Goal: Connect with others: Connect with others

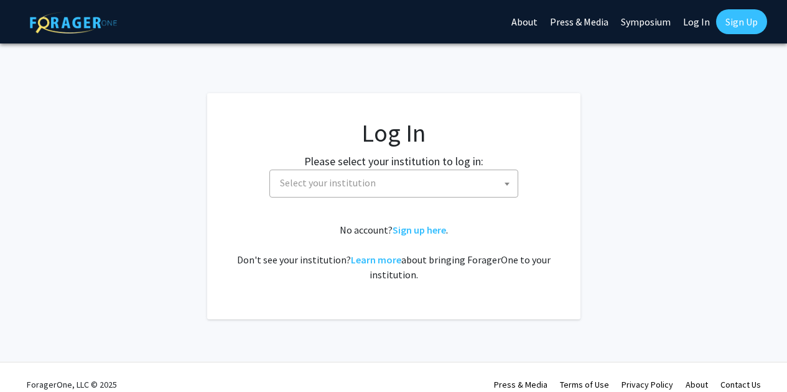
select select
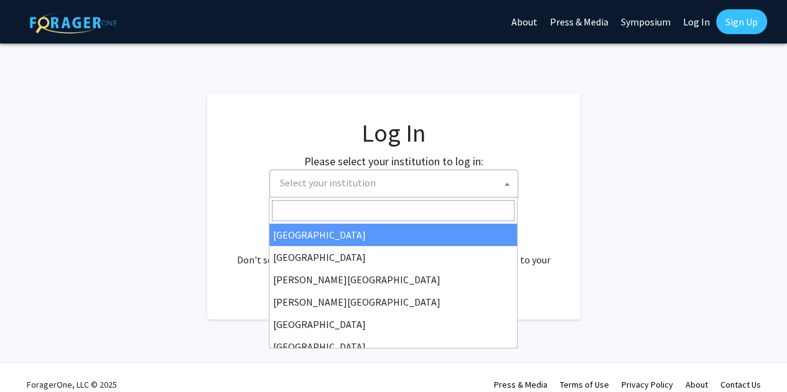
click at [330, 175] on span "Select your institution" at bounding box center [396, 182] width 243 height 25
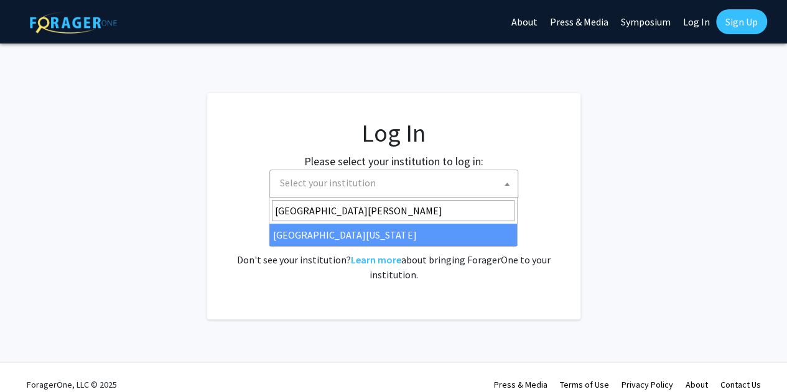
type input "[GEOGRAPHIC_DATA][PERSON_NAME]"
select select "31"
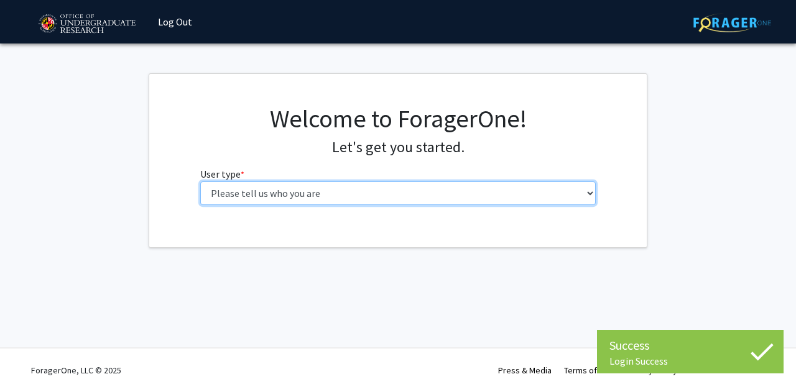
click at [346, 193] on select "Please tell us who you are Undergraduate Student Master's Student Doctoral Cand…" at bounding box center [398, 194] width 396 height 24
select select "1: undergrad"
click at [200, 182] on select "Please tell us who you are Undergraduate Student Master's Student Doctoral Cand…" at bounding box center [398, 194] width 396 height 24
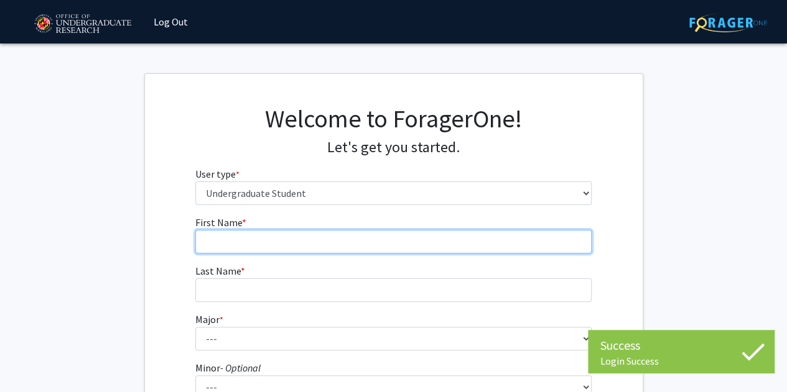
click at [295, 240] on input "First Name * required" at bounding box center [393, 242] width 396 height 24
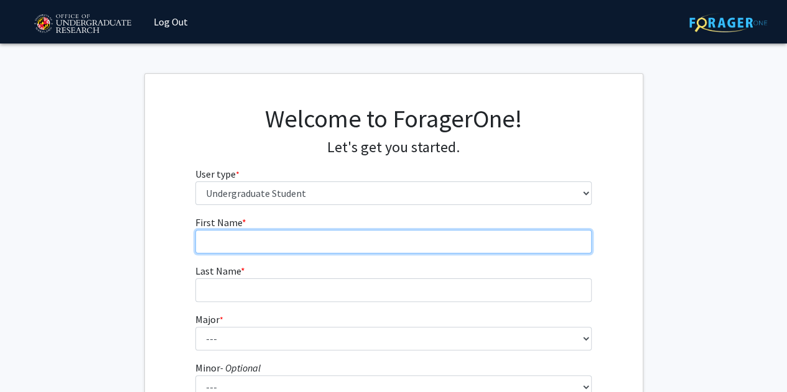
type input "Zuzana"
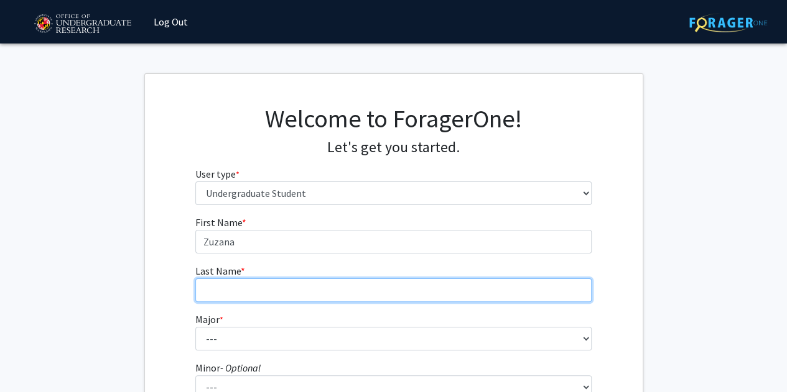
type input "Huserova"
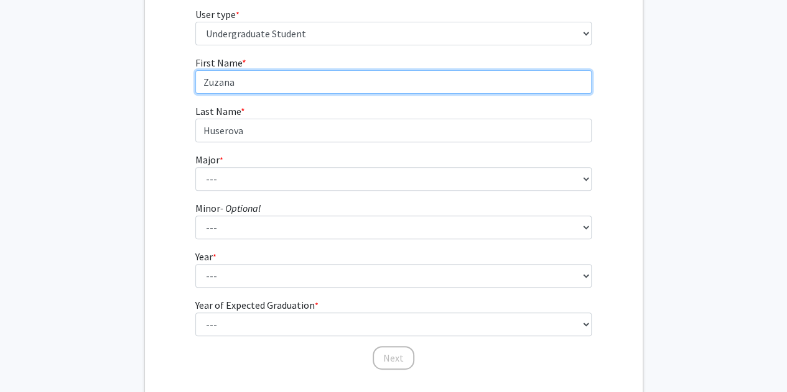
scroll to position [165, 0]
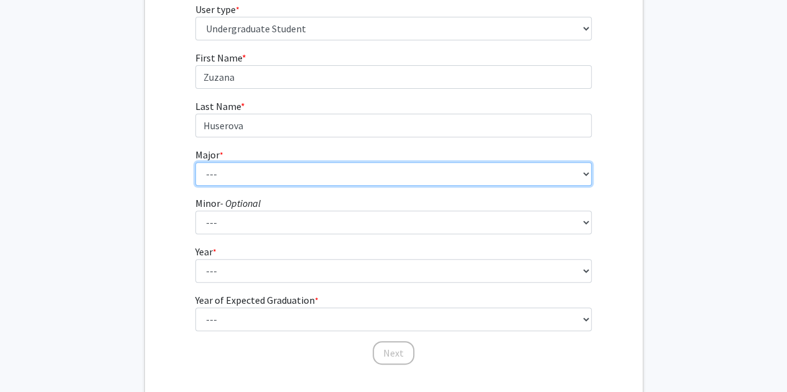
click at [235, 172] on select "--- Accounting Aerospace Engineering African American and Africana Studies Agri…" at bounding box center [393, 174] width 396 height 24
click at [195, 162] on select "--- Accounting Aerospace Engineering African American and Africana Studies Agri…" at bounding box center [393, 174] width 396 height 24
click at [244, 170] on select "--- Accounting Aerospace Engineering African American and Africana Studies Agri…" at bounding box center [393, 174] width 396 height 24
select select "16: 2317"
click at [195, 162] on select "--- Accounting Aerospace Engineering African American and Africana Studies Agri…" at bounding box center [393, 174] width 396 height 24
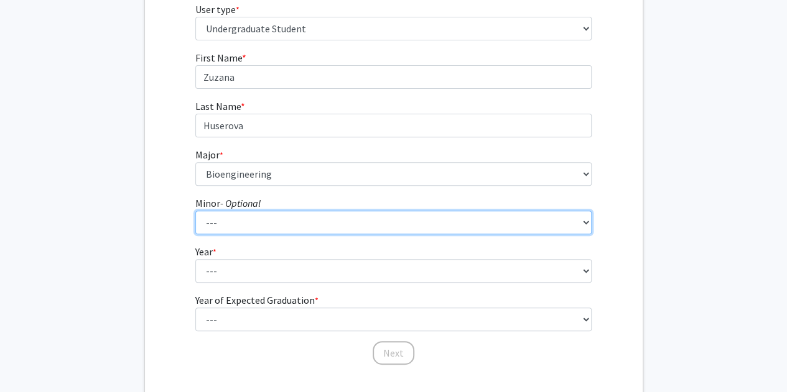
click at [250, 215] on select "--- Actuarial Mathematics Advanced Cybersecurity Experience for Students Africa…" at bounding box center [393, 223] width 396 height 24
select select "21: 1824"
click at [195, 211] on select "--- Actuarial Mathematics Advanced Cybersecurity Experience for Students Africa…" at bounding box center [393, 223] width 396 height 24
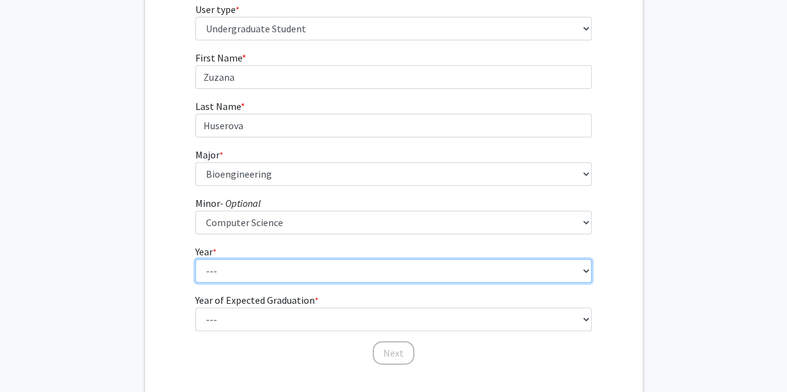
click at [213, 262] on select "--- First-year Sophomore Junior Senior Postbaccalaureate Certificate" at bounding box center [393, 271] width 396 height 24
select select "2: sophomore"
click at [195, 259] on select "--- First-year Sophomore Junior Senior Postbaccalaureate Certificate" at bounding box center [393, 271] width 396 height 24
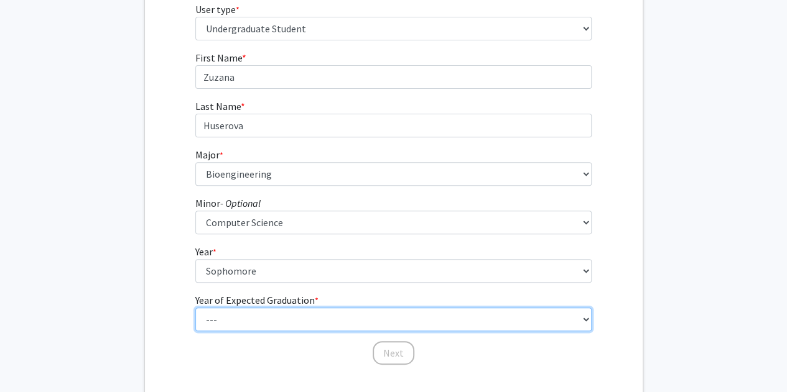
click at [234, 310] on select "--- 2025 2026 2027 2028 2029 2030 2031 2032 2033 2034" at bounding box center [393, 320] width 396 height 24
select select "4: 2028"
click at [195, 308] on select "--- 2025 2026 2027 2028 2029 2030 2031 2032 2033 2034" at bounding box center [393, 320] width 396 height 24
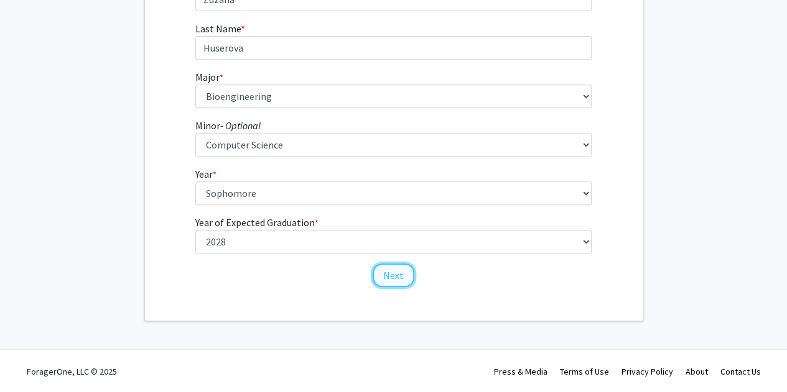
click at [376, 276] on button "Next" at bounding box center [394, 276] width 42 height 24
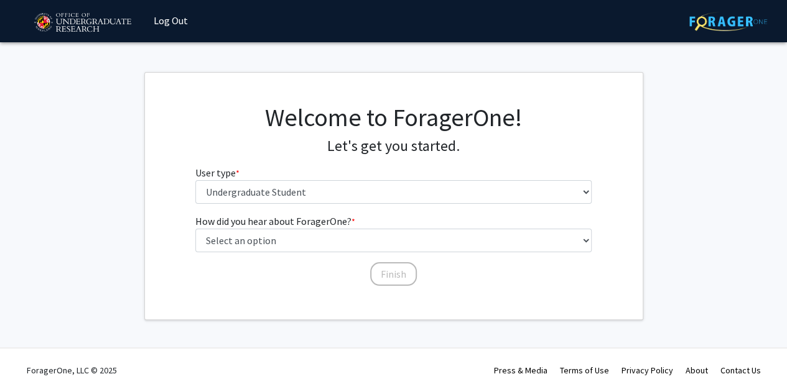
scroll to position [0, 0]
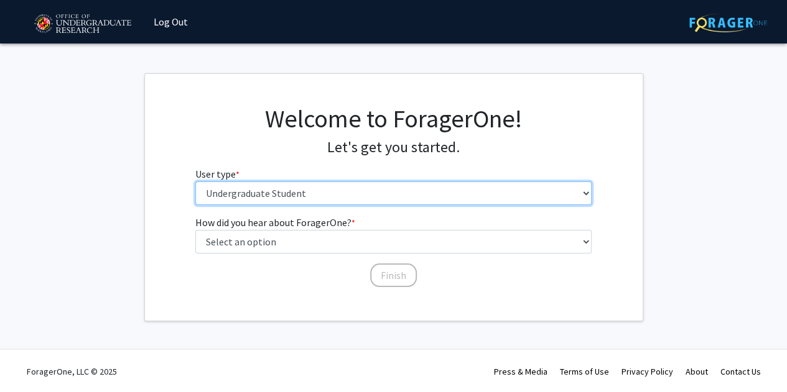
click at [281, 185] on select "Please tell us who you are Undergraduate Student Master's Student Doctoral Cand…" at bounding box center [393, 194] width 396 height 24
click at [195, 182] on select "Please tell us who you are Undergraduate Student Master's Student Doctoral Cand…" at bounding box center [393, 194] width 396 height 24
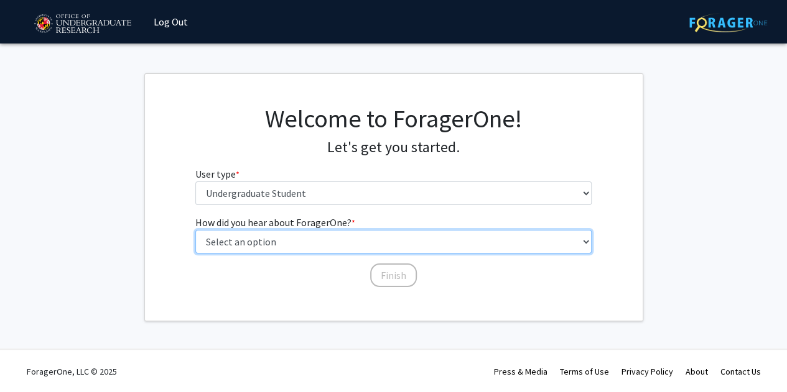
click at [296, 241] on select "Select an option Peer/student recommendation Faculty/staff recommendation Unive…" at bounding box center [393, 242] width 396 height 24
select select "2: faculty_recommendation"
click at [195, 230] on select "Select an option Peer/student recommendation Faculty/staff recommendation Unive…" at bounding box center [393, 242] width 396 height 24
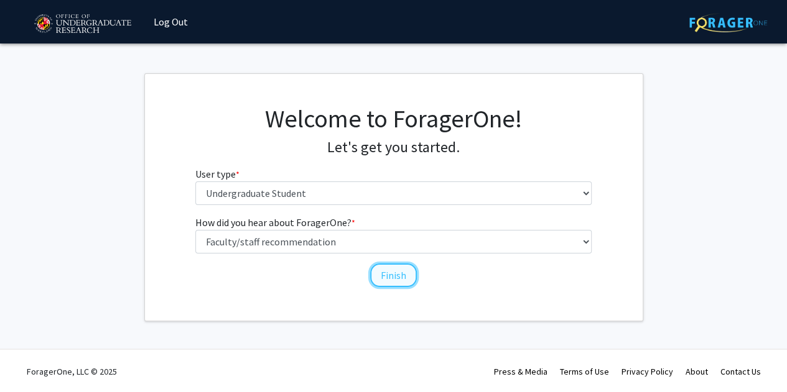
click at [381, 284] on button "Finish" at bounding box center [393, 276] width 47 height 24
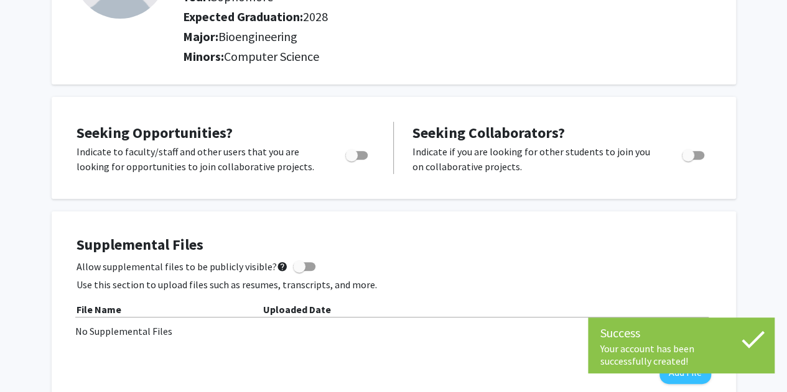
scroll to position [167, 0]
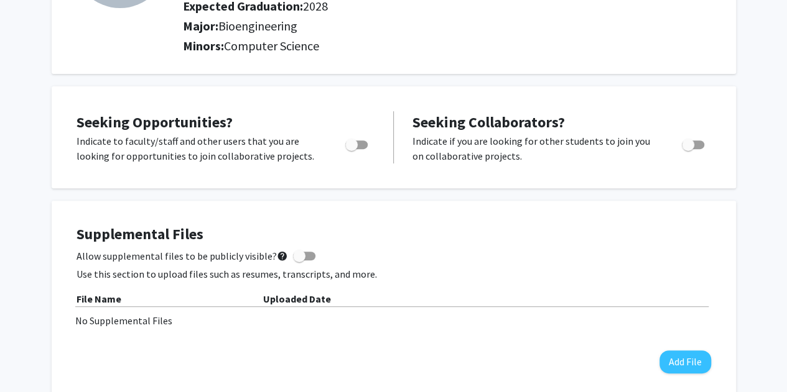
click at [368, 143] on div "Toggle" at bounding box center [357, 143] width 34 height 19
click at [360, 141] on span "Toggle" at bounding box center [356, 145] width 22 height 9
click at [351, 149] on input "Are you actively seeking opportunities?" at bounding box center [351, 149] width 1 height 1
checkbox input "true"
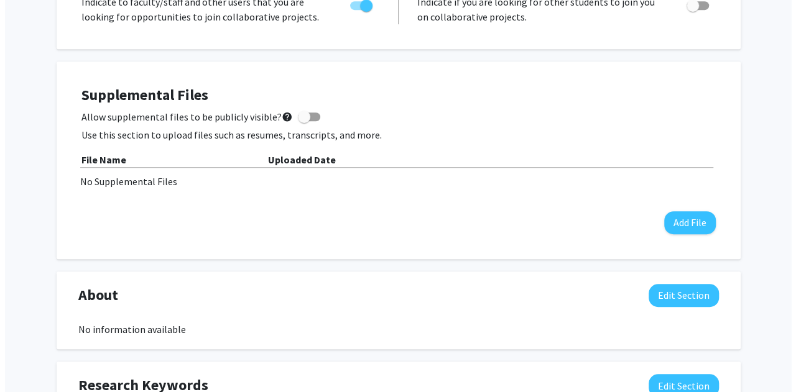
scroll to position [320, 0]
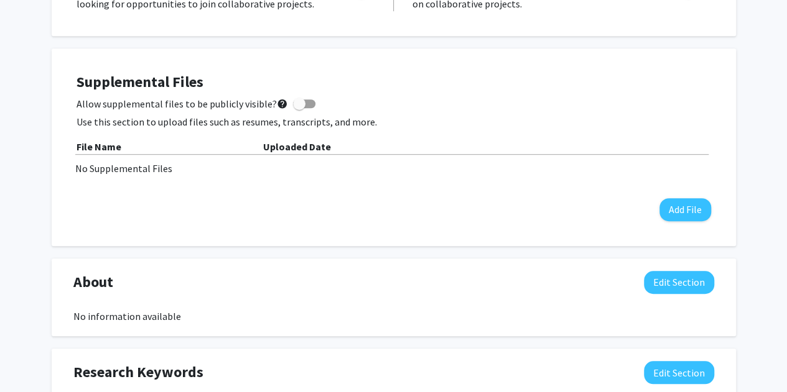
click at [307, 105] on span at bounding box center [304, 104] width 22 height 9
click at [299, 108] on input "Allow supplemental files to be publicly visible? help" at bounding box center [299, 108] width 1 height 1
checkbox input "true"
click at [681, 203] on button "Add File" at bounding box center [685, 209] width 52 height 23
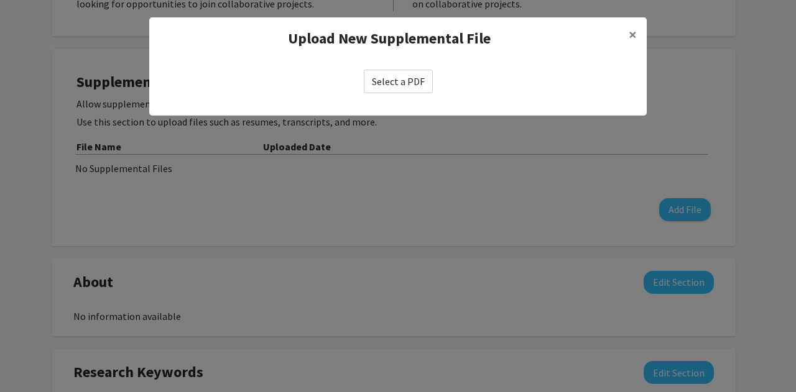
click at [392, 84] on label "Select a PDF" at bounding box center [398, 82] width 69 height 24
click at [0, 0] on input "Select a PDF" at bounding box center [0, 0] width 0 height 0
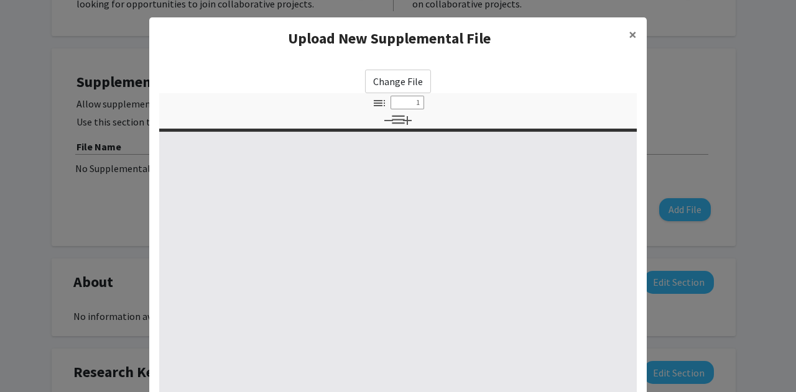
select select "custom"
type input "0"
select select "custom"
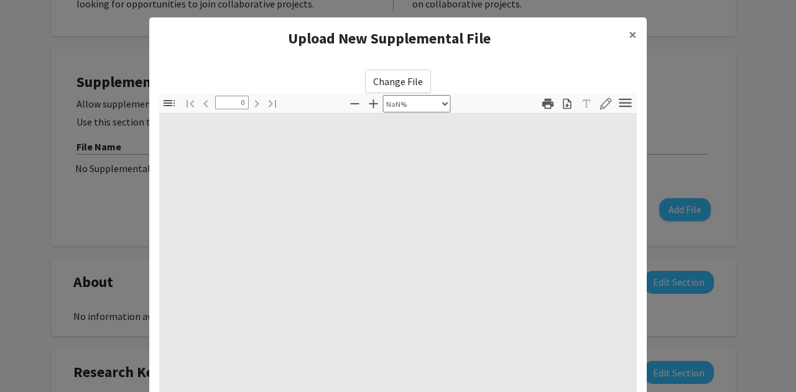
type input "1"
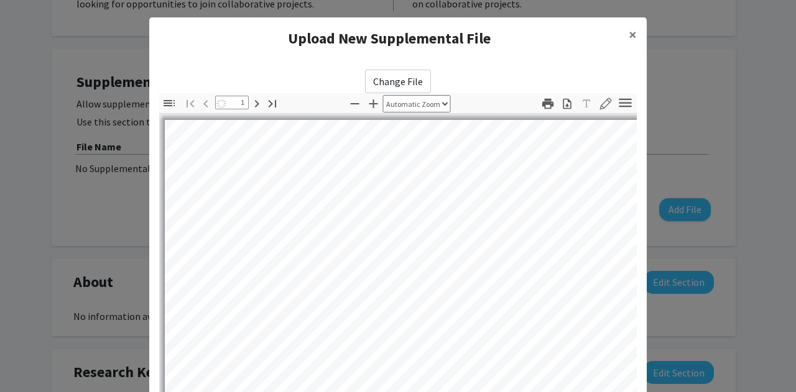
select select "auto"
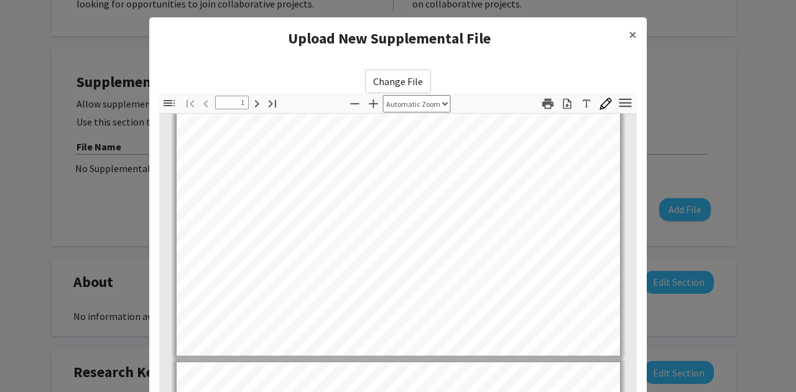
type input "2"
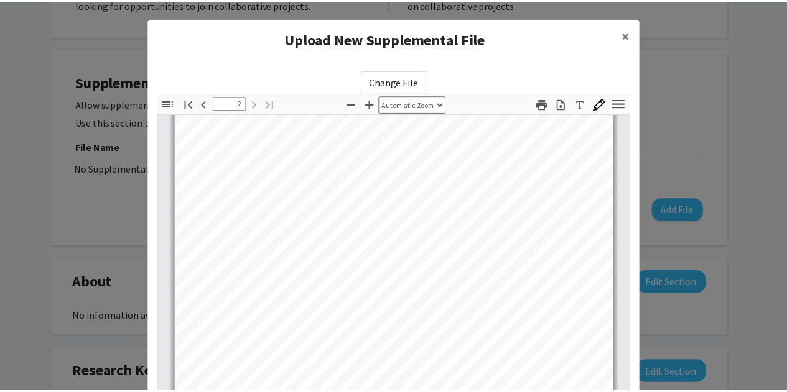
scroll to position [196, 0]
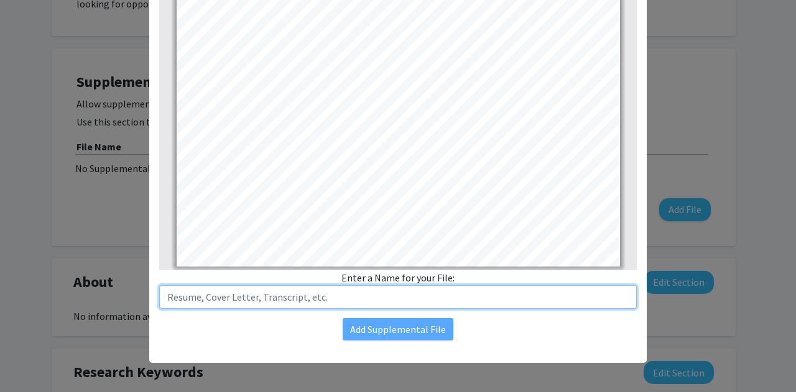
click at [316, 297] on input "text" at bounding box center [398, 297] width 478 height 24
type input "Resume"
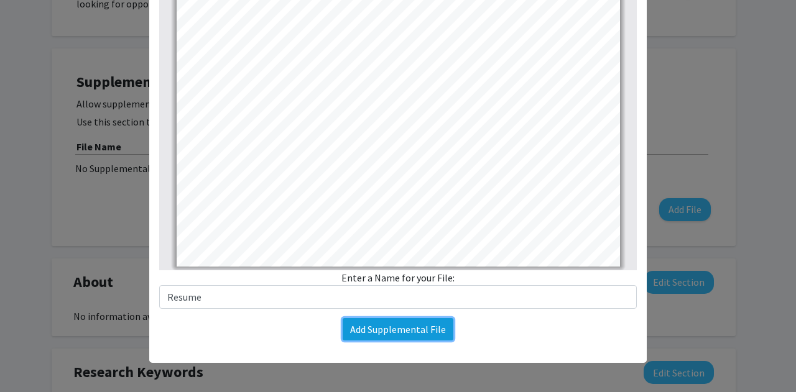
click at [354, 327] on button "Add Supplemental File" at bounding box center [398, 329] width 111 height 22
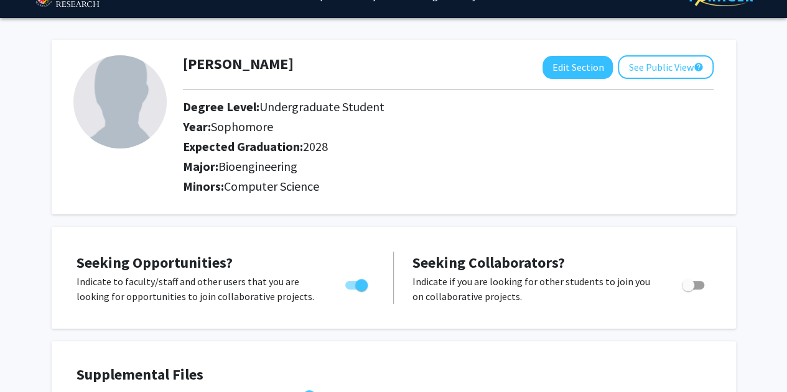
scroll to position [0, 0]
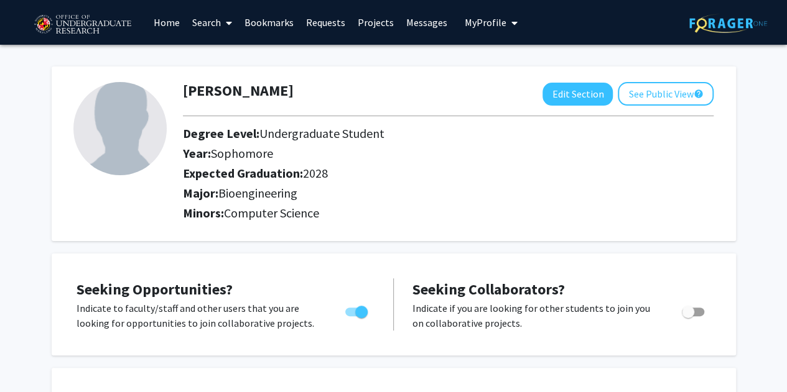
click at [373, 21] on link "Projects" at bounding box center [375, 23] width 49 height 44
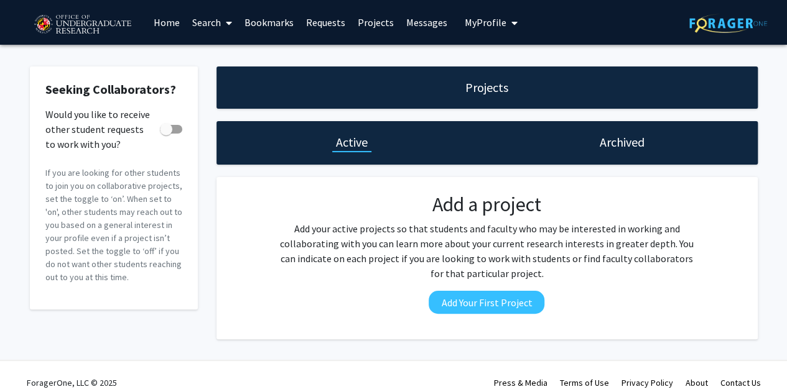
click at [212, 24] on link "Search" at bounding box center [212, 23] width 52 height 44
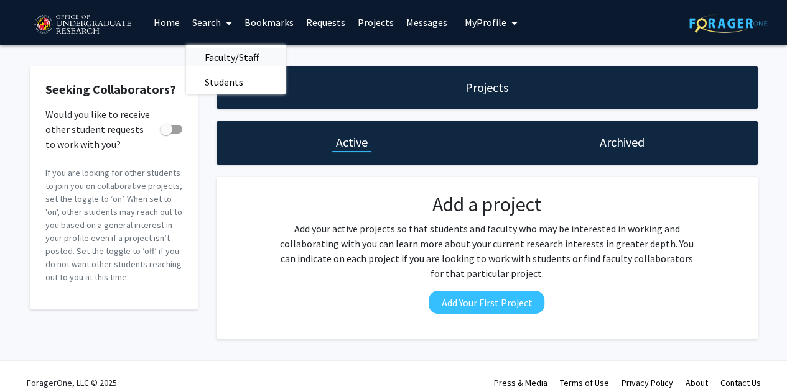
click at [226, 53] on span "Faculty/Staff" at bounding box center [231, 57] width 91 height 25
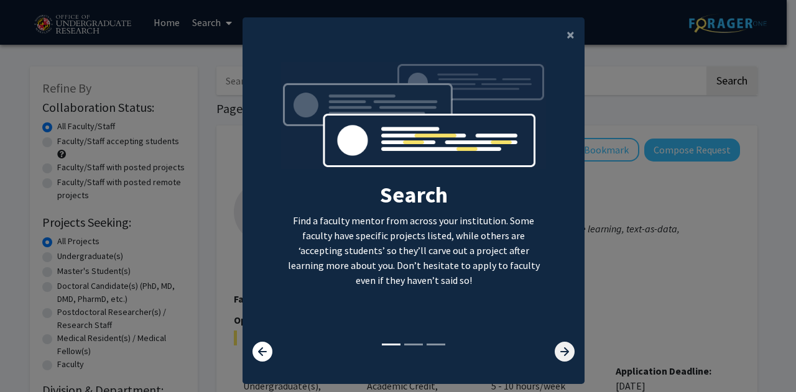
click at [555, 348] on icon at bounding box center [565, 352] width 20 height 20
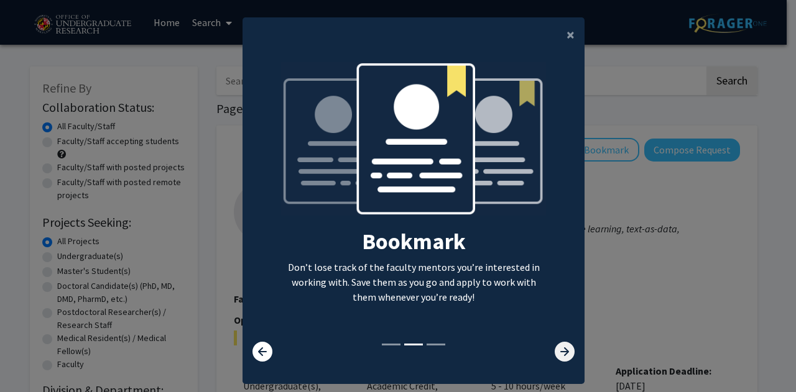
click at [555, 348] on icon at bounding box center [565, 352] width 20 height 20
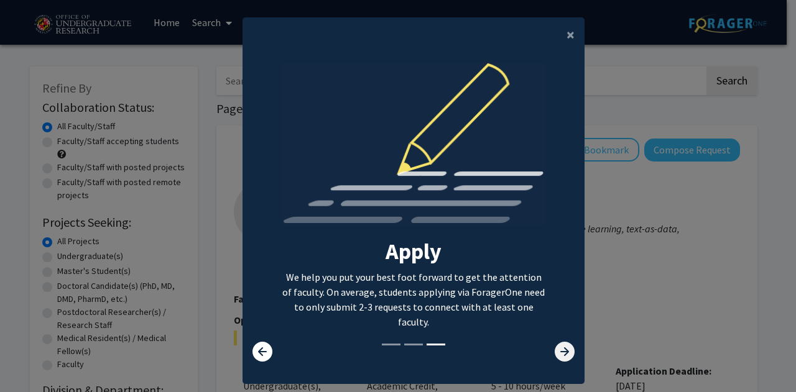
click at [556, 349] on icon at bounding box center [565, 352] width 20 height 20
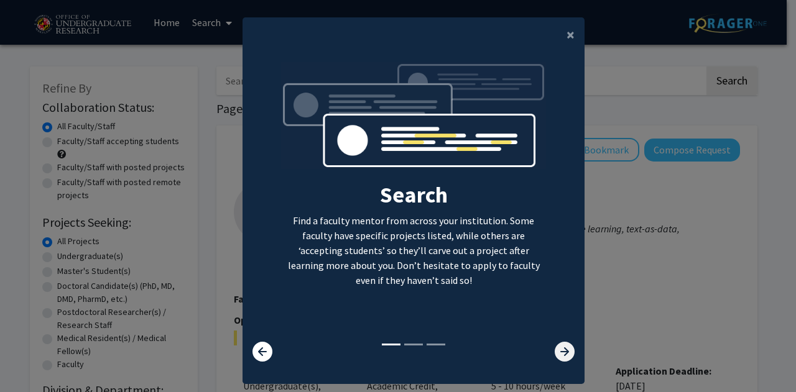
click at [556, 349] on icon at bounding box center [565, 352] width 20 height 20
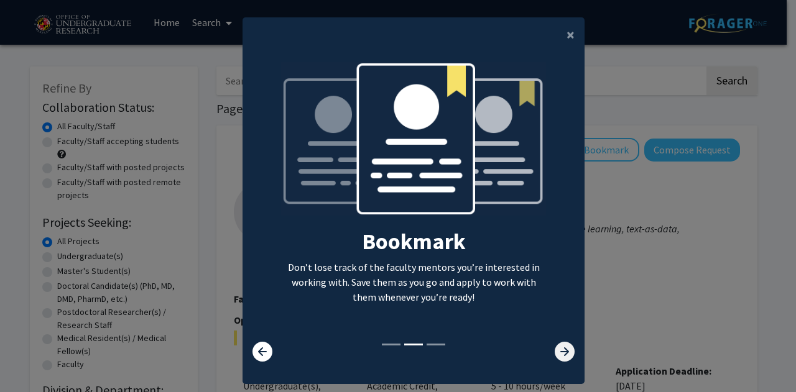
click at [556, 349] on icon at bounding box center [565, 352] width 20 height 20
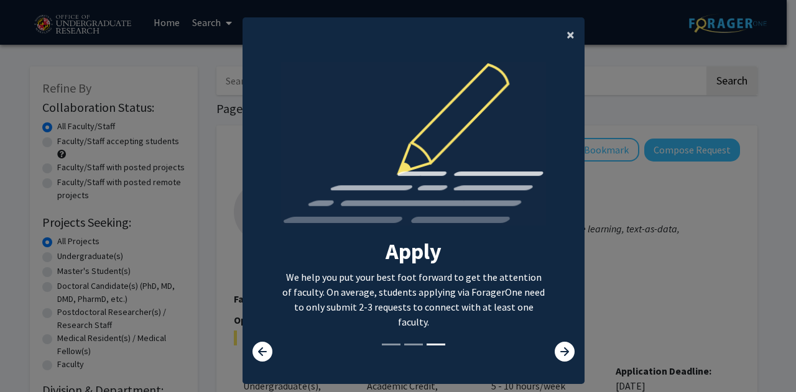
click at [568, 36] on span "×" at bounding box center [571, 34] width 8 height 19
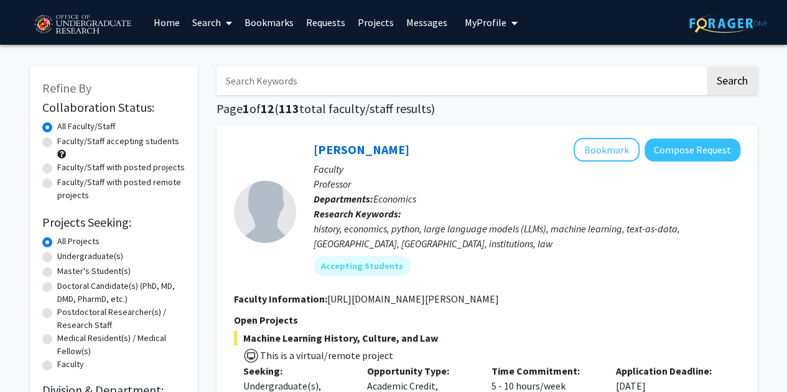
click at [337, 77] on input "Search Keywords" at bounding box center [460, 81] width 488 height 29
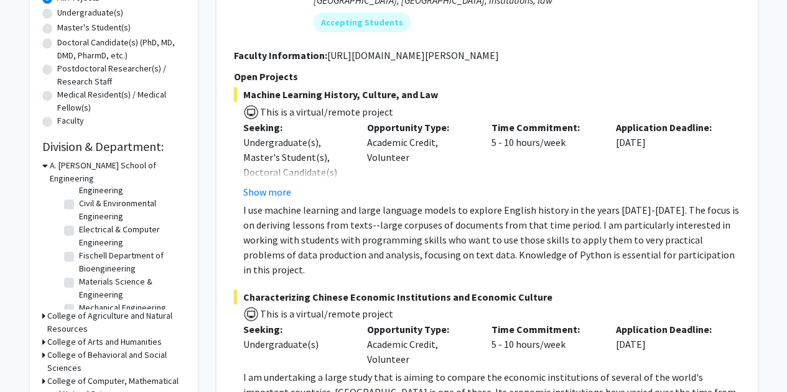
scroll to position [57, 0]
click at [79, 225] on label "Fischell Department of Bioengineering" at bounding box center [130, 238] width 103 height 26
click at [79, 225] on input "Fischell Department of Bioengineering" at bounding box center [83, 229] width 8 height 8
checkbox input "true"
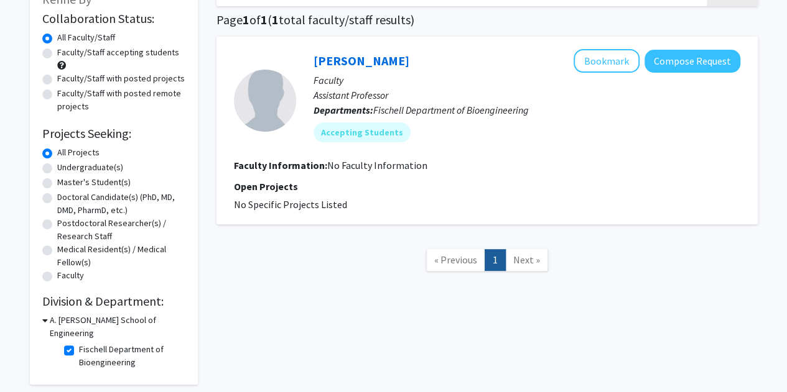
scroll to position [90, 0]
click at [707, 58] on button "Compose Request" at bounding box center [692, 60] width 96 height 23
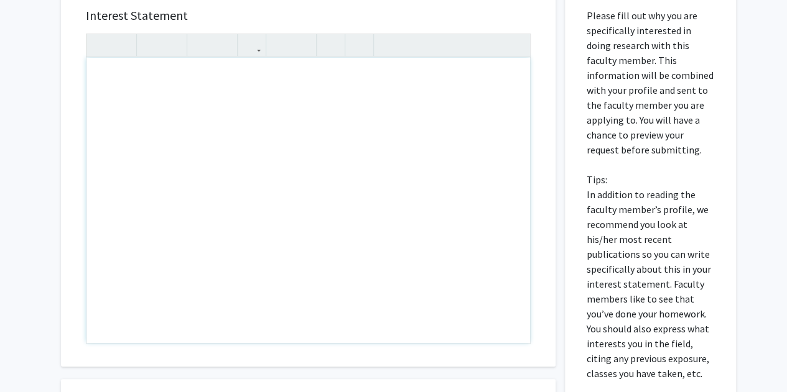
scroll to position [204, 0]
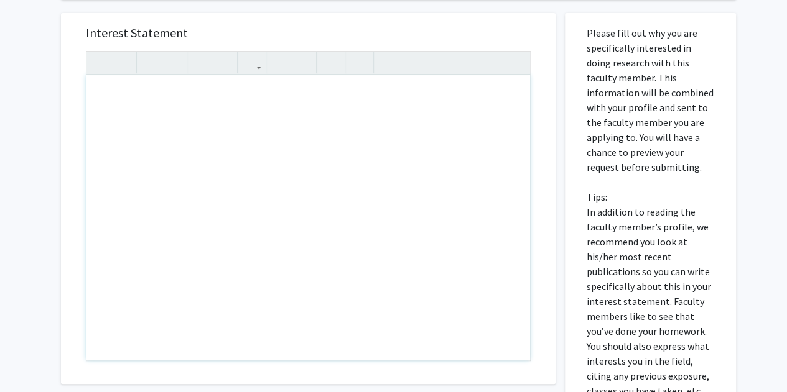
click at [195, 139] on div "Note to users with screen readers: Please press Alt+0 or Option+0 to deactivate…" at bounding box center [307, 217] width 443 height 285
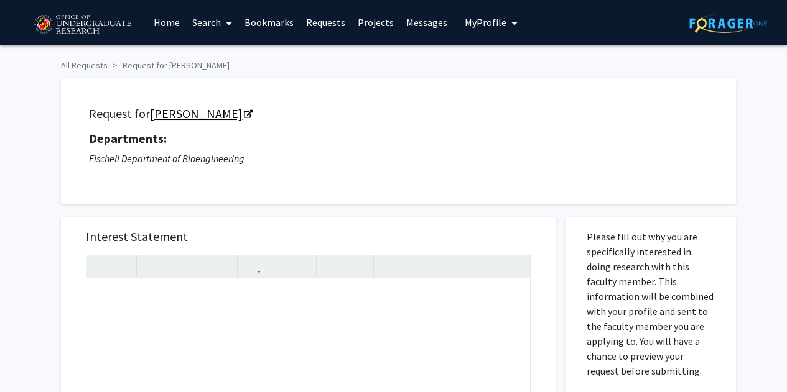
click at [203, 114] on link "[PERSON_NAME]" at bounding box center [200, 114] width 101 height 16
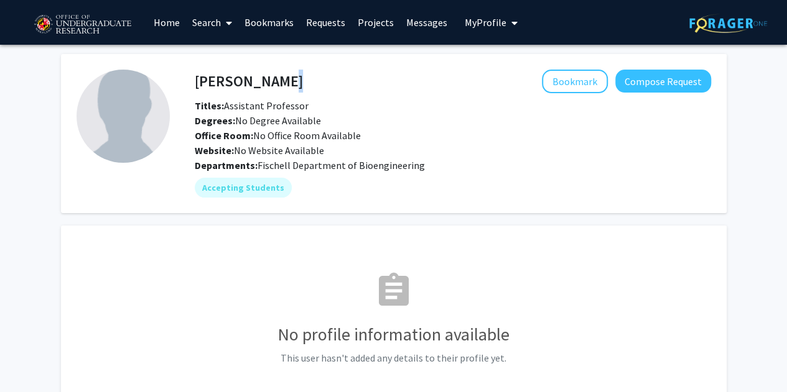
drag, startPoint x: 190, startPoint y: 69, endPoint x: 271, endPoint y: 85, distance: 83.1
click at [271, 85] on fg-card "[PERSON_NAME] Bookmark Compose Request Titles: Assistant Professor Degrees: No …" at bounding box center [393, 133] width 665 height 159
click at [276, 84] on h4 "[PERSON_NAME]" at bounding box center [249, 81] width 108 height 23
drag, startPoint x: 276, startPoint y: 84, endPoint x: 192, endPoint y: 86, distance: 83.4
click at [192, 86] on div "[PERSON_NAME] Bookmark Compose Request" at bounding box center [452, 82] width 535 height 24
